Goal: Task Accomplishment & Management: Manage account settings

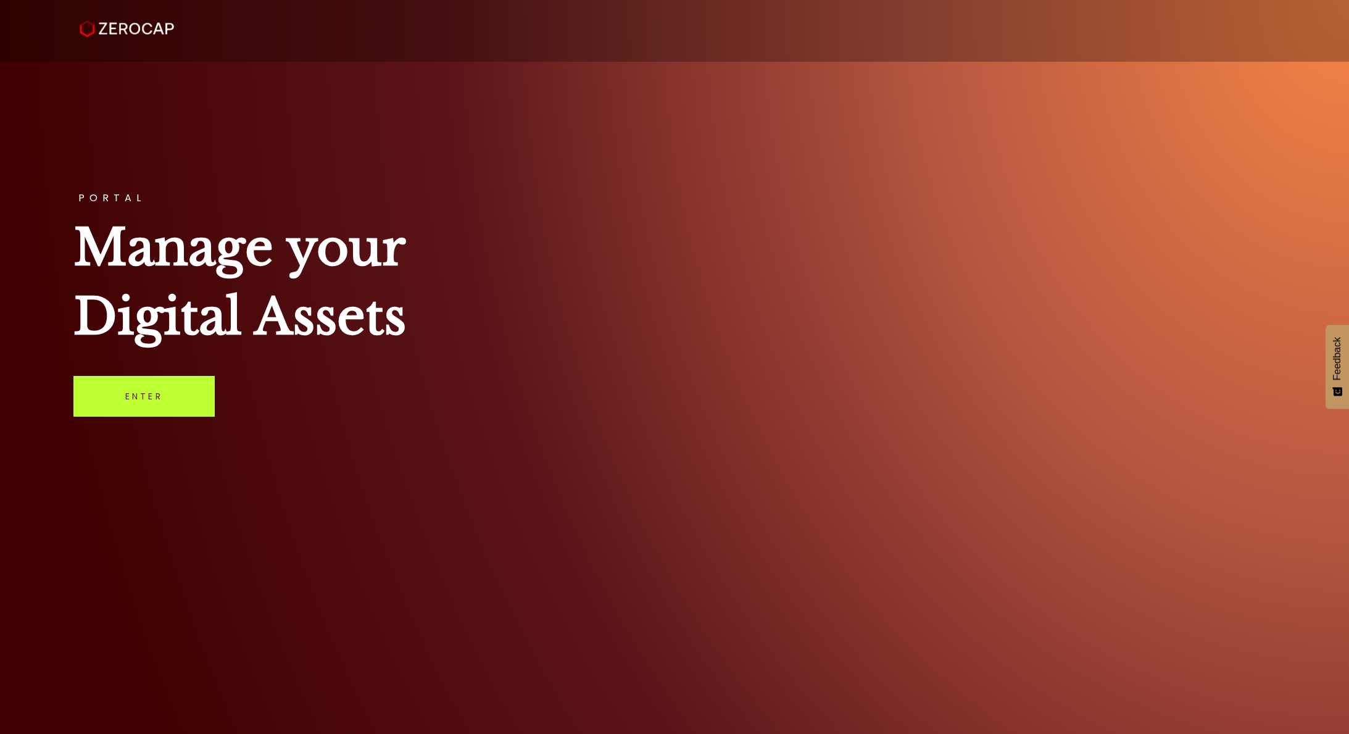
click at [170, 408] on link "Enter" at bounding box center [143, 396] width 141 height 41
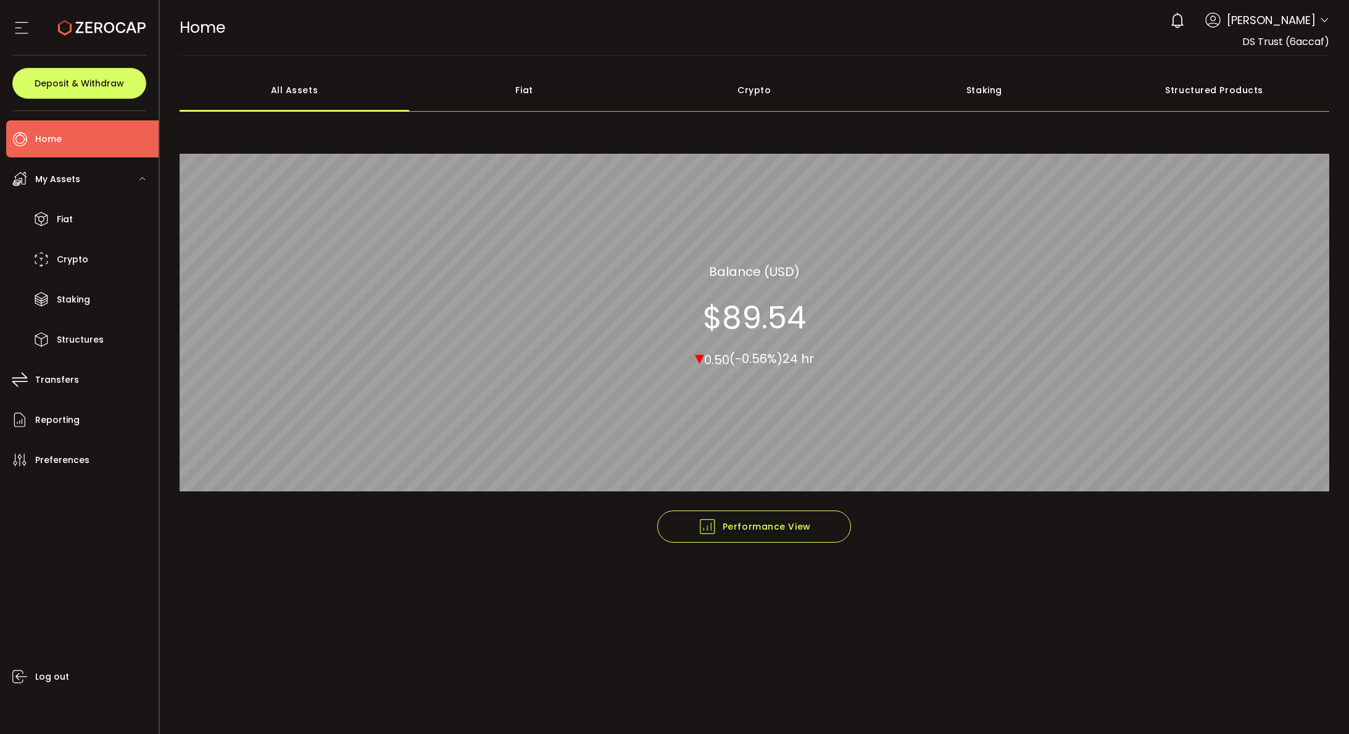
click at [1273, 26] on span "[PERSON_NAME]" at bounding box center [1271, 20] width 89 height 17
click at [1322, 28] on div "Account DS Trust (6accaf) Preferences Reporting Help Log out" at bounding box center [1324, 21] width 10 height 13
click at [1324, 22] on icon at bounding box center [1324, 20] width 10 height 10
click at [1277, 28] on div "0 [PERSON_NAME]" at bounding box center [1246, 20] width 165 height 27
click at [1325, 28] on div at bounding box center [1324, 21] width 10 height 13
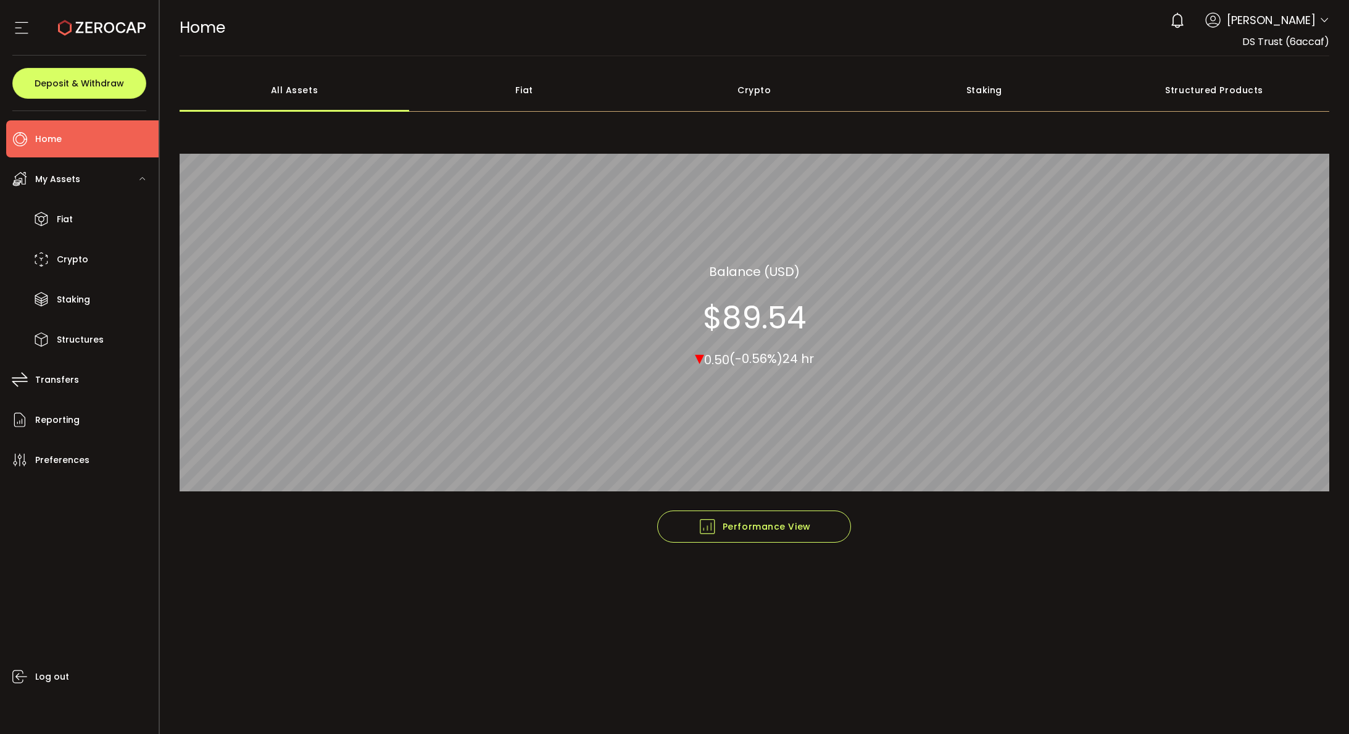
click at [1325, 23] on icon at bounding box center [1324, 20] width 10 height 10
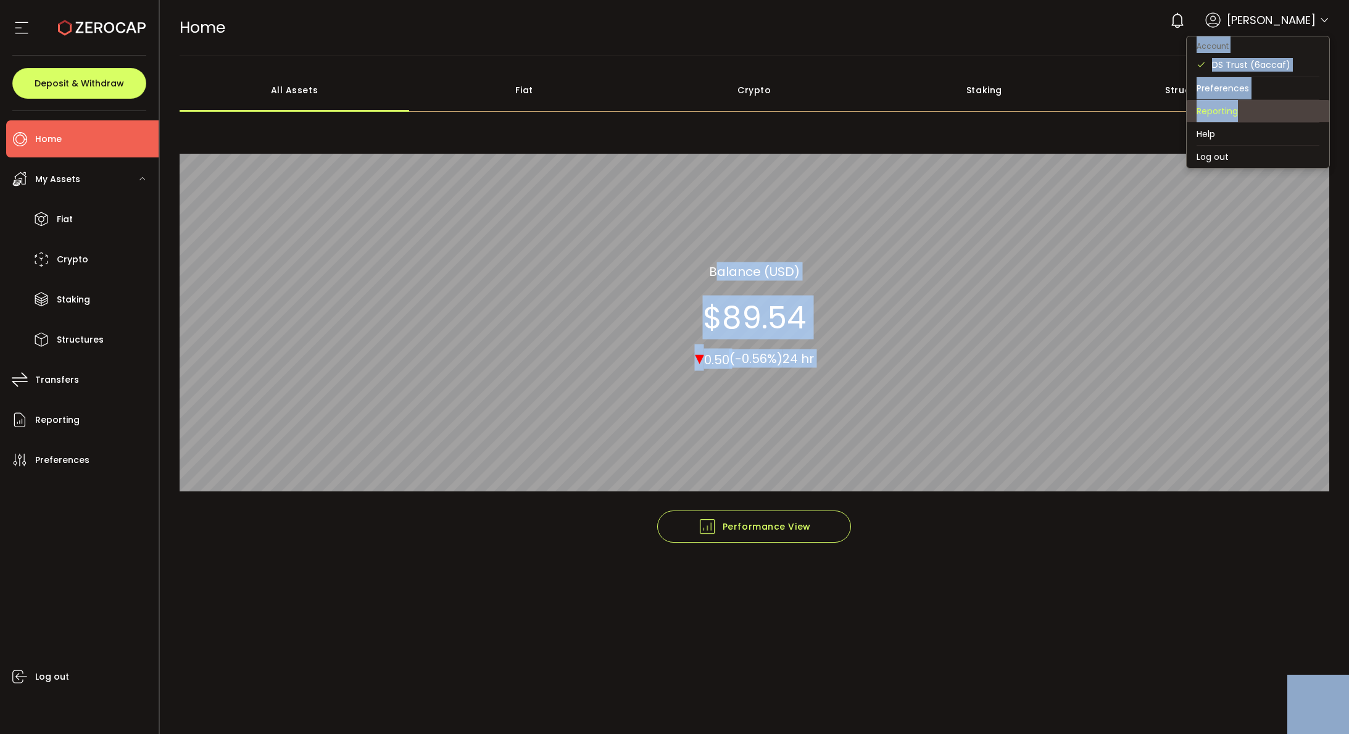
click at [1136, 167] on body "#icon-aud_portfolio .cls-1 { font-size: 12px; fill: #fdfbfb; font-family: "Adob…" at bounding box center [674, 367] width 1349 height 734
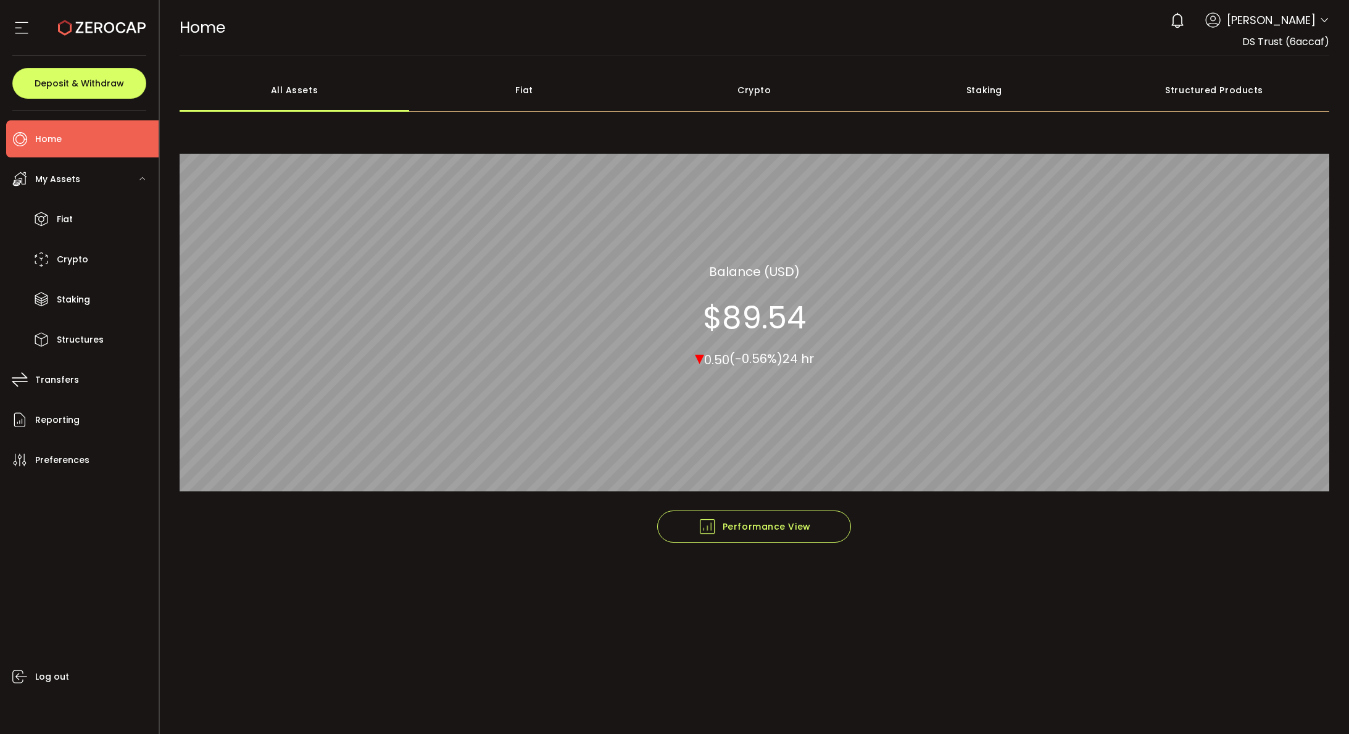
click at [1198, 92] on div "Structured Products" at bounding box center [1214, 89] width 230 height 43
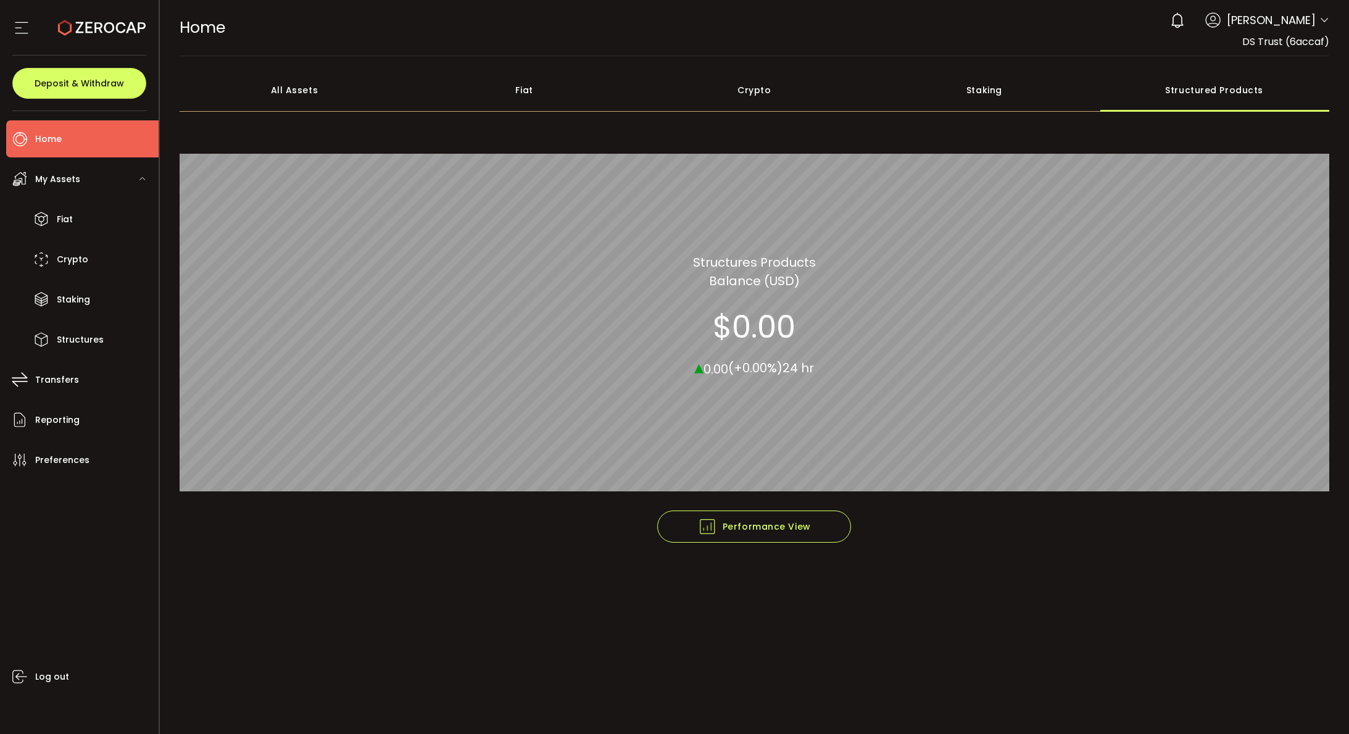
click at [1255, 15] on span "[PERSON_NAME]" at bounding box center [1271, 20] width 89 height 17
click at [1227, 22] on div "[PERSON_NAME]" at bounding box center [1260, 20] width 110 height 17
click at [1221, 22] on icon at bounding box center [1212, 19] width 15 height 15
click at [12, 35] on section at bounding box center [79, 28] width 159 height 56
click at [13, 28] on icon at bounding box center [21, 28] width 19 height 19
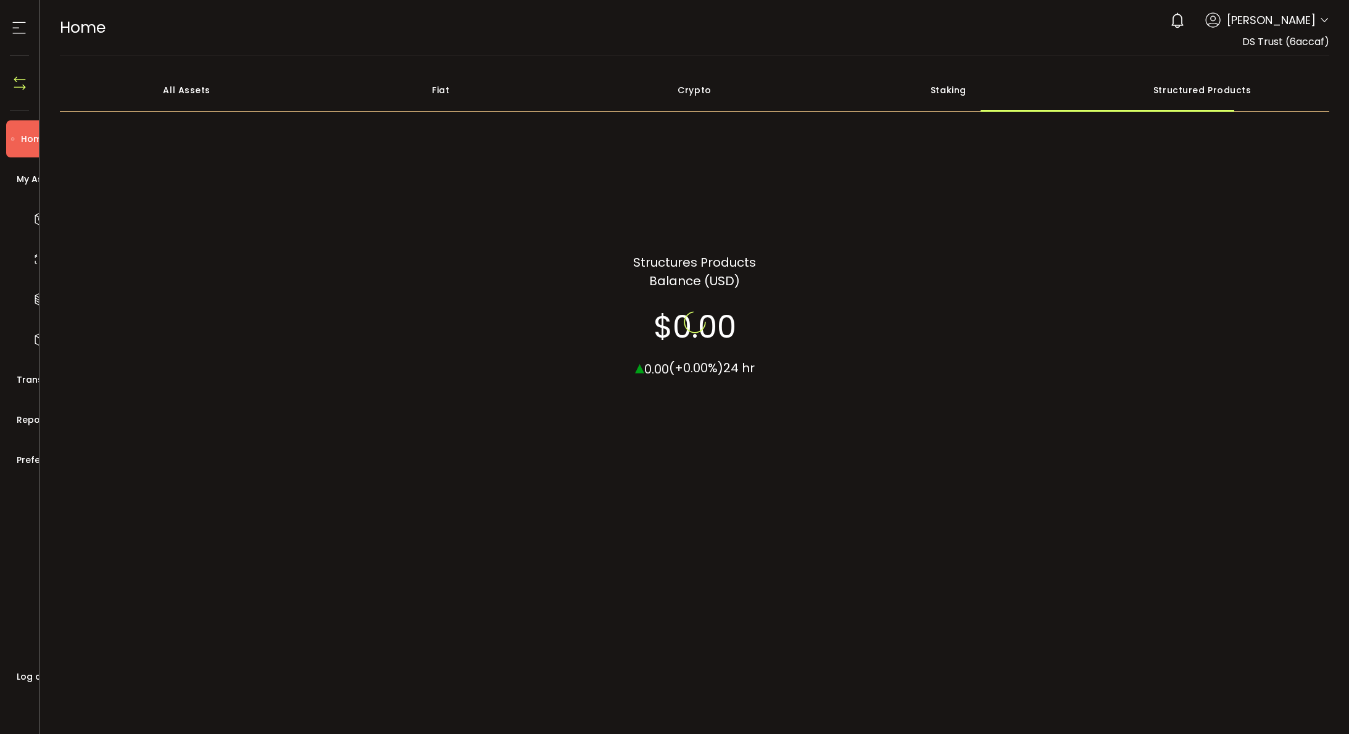
click at [13, 28] on use at bounding box center [19, 28] width 13 height 12
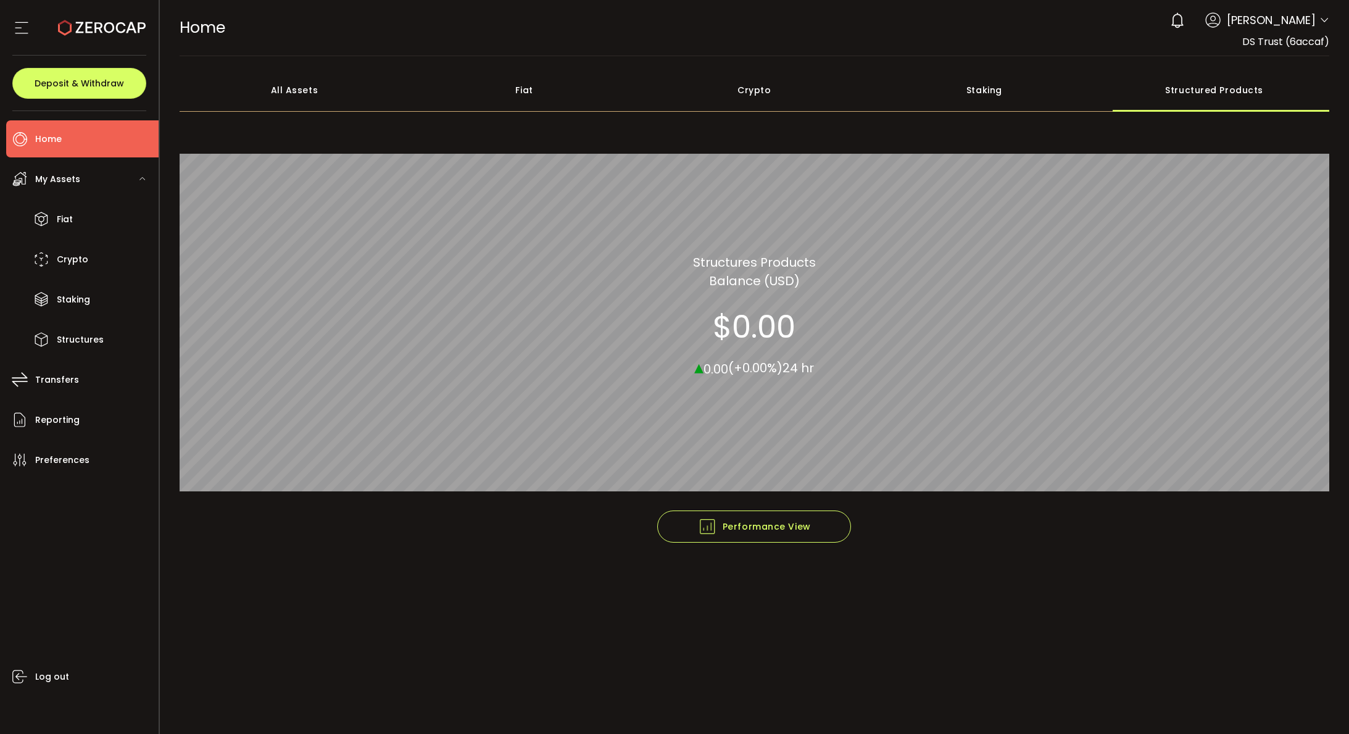
click at [1320, 19] on icon at bounding box center [1324, 20] width 10 height 10
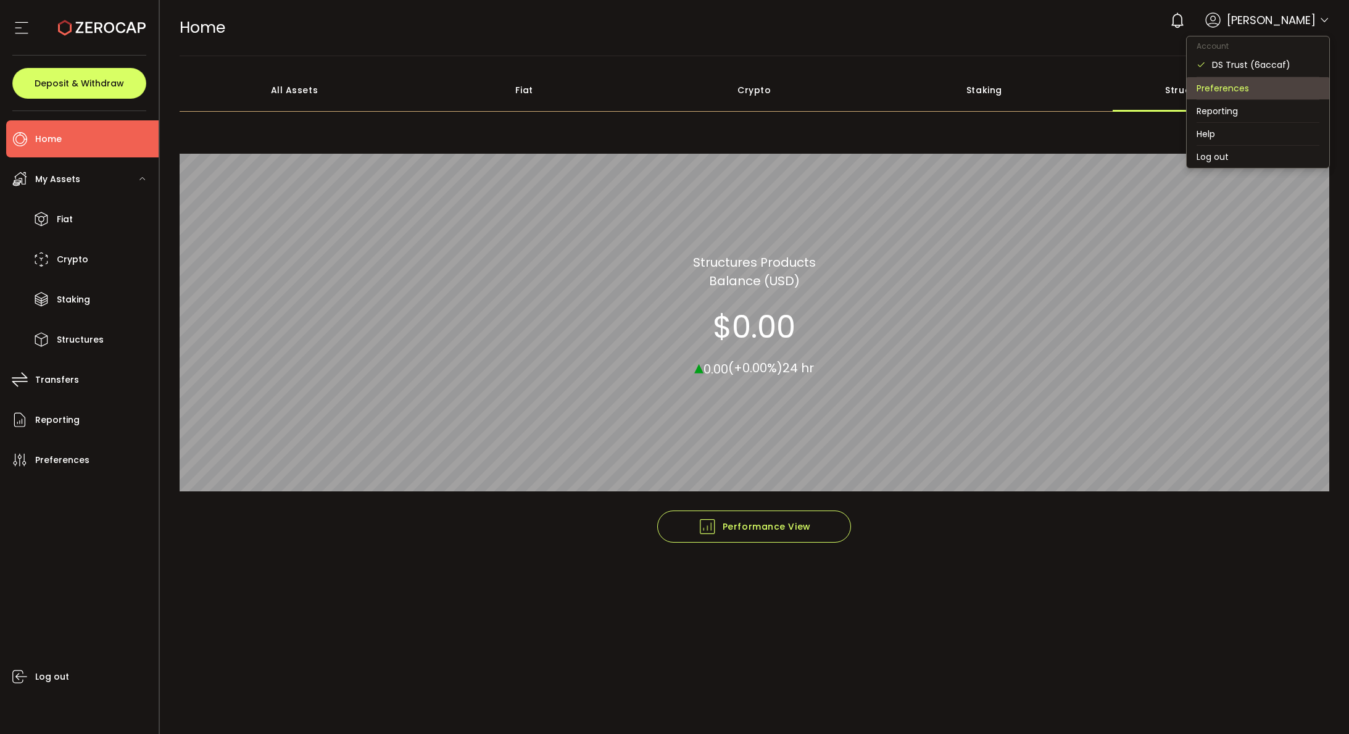
click at [1277, 91] on li "Preferences" at bounding box center [1258, 88] width 143 height 22
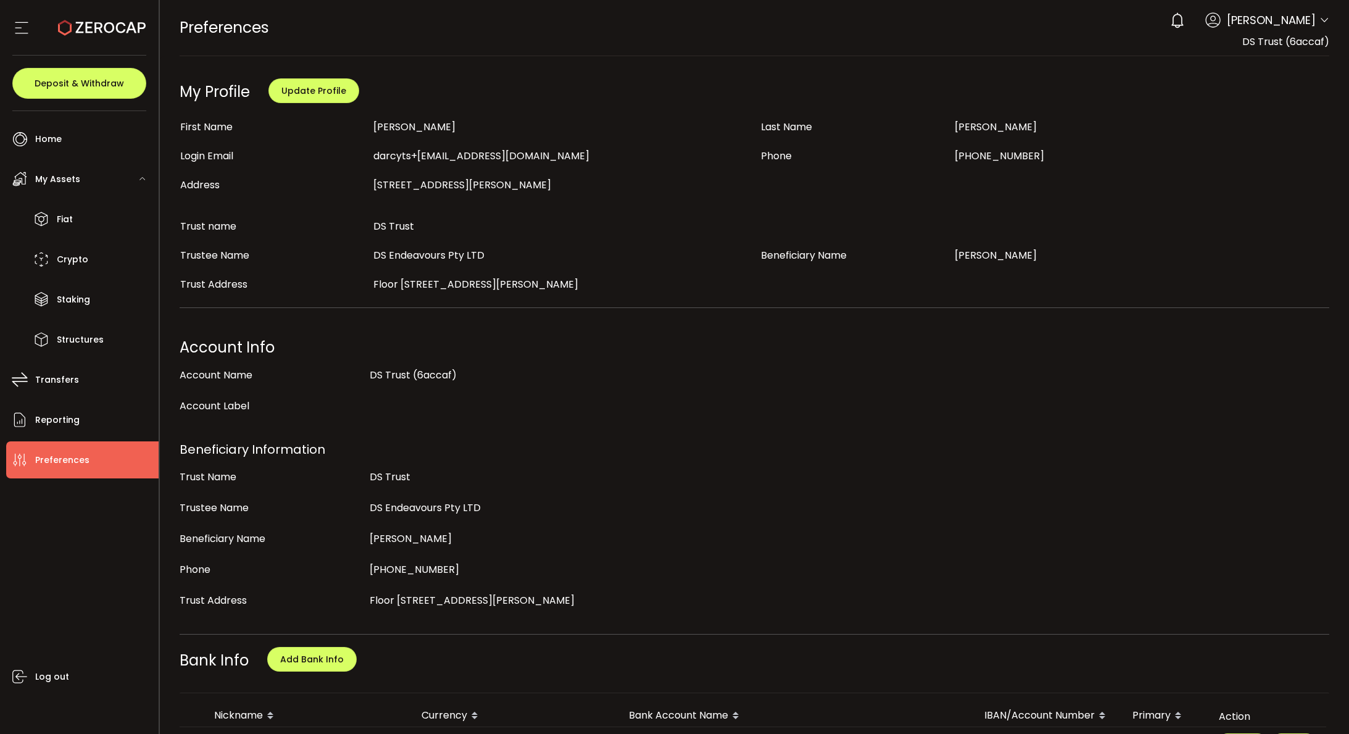
click at [836, 531] on div "[PERSON_NAME]" at bounding box center [749, 538] width 759 height 25
